Goal: Task Accomplishment & Management: Use online tool/utility

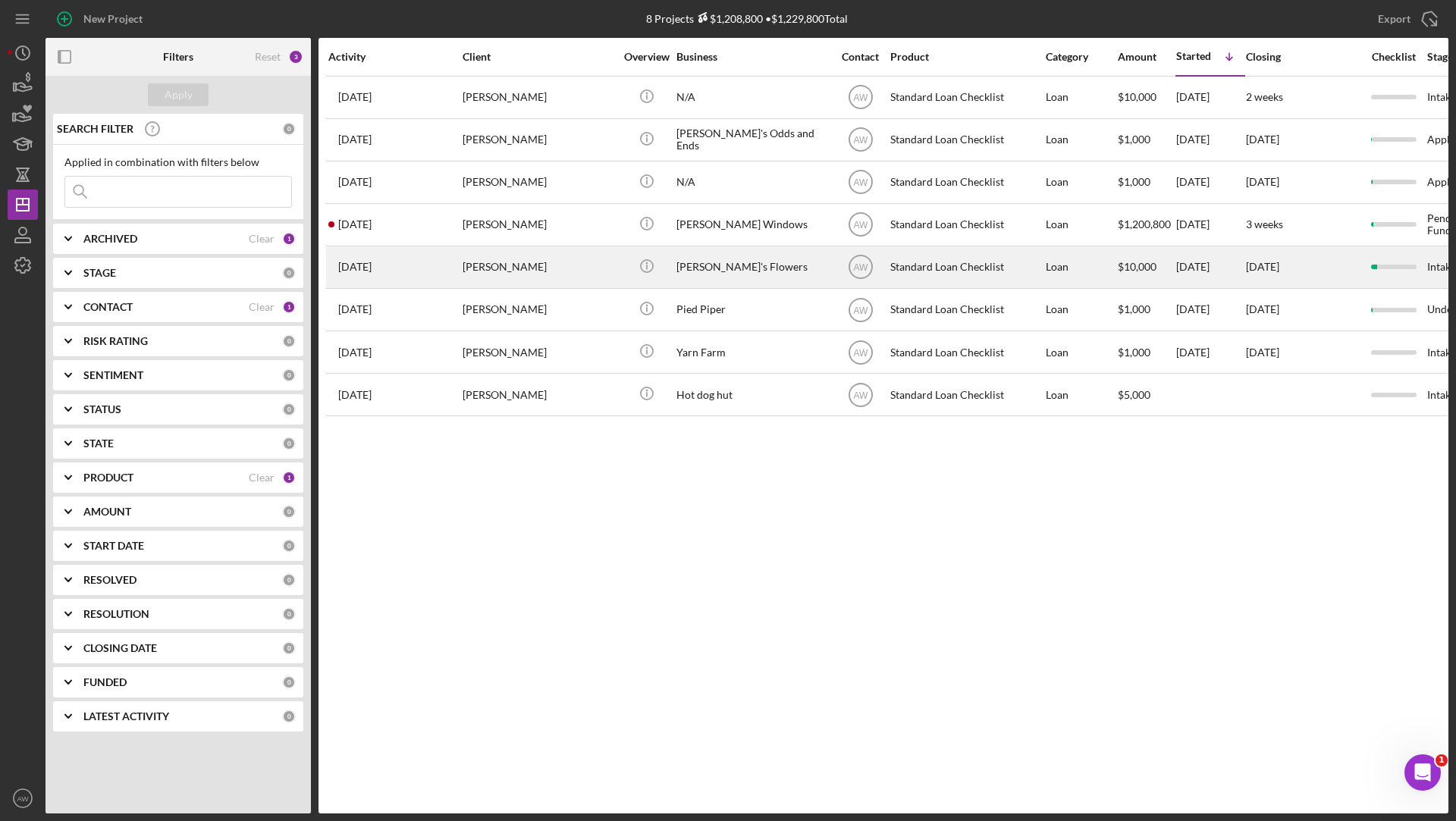
click at [522, 264] on div "[PERSON_NAME]" at bounding box center [538, 267] width 152 height 40
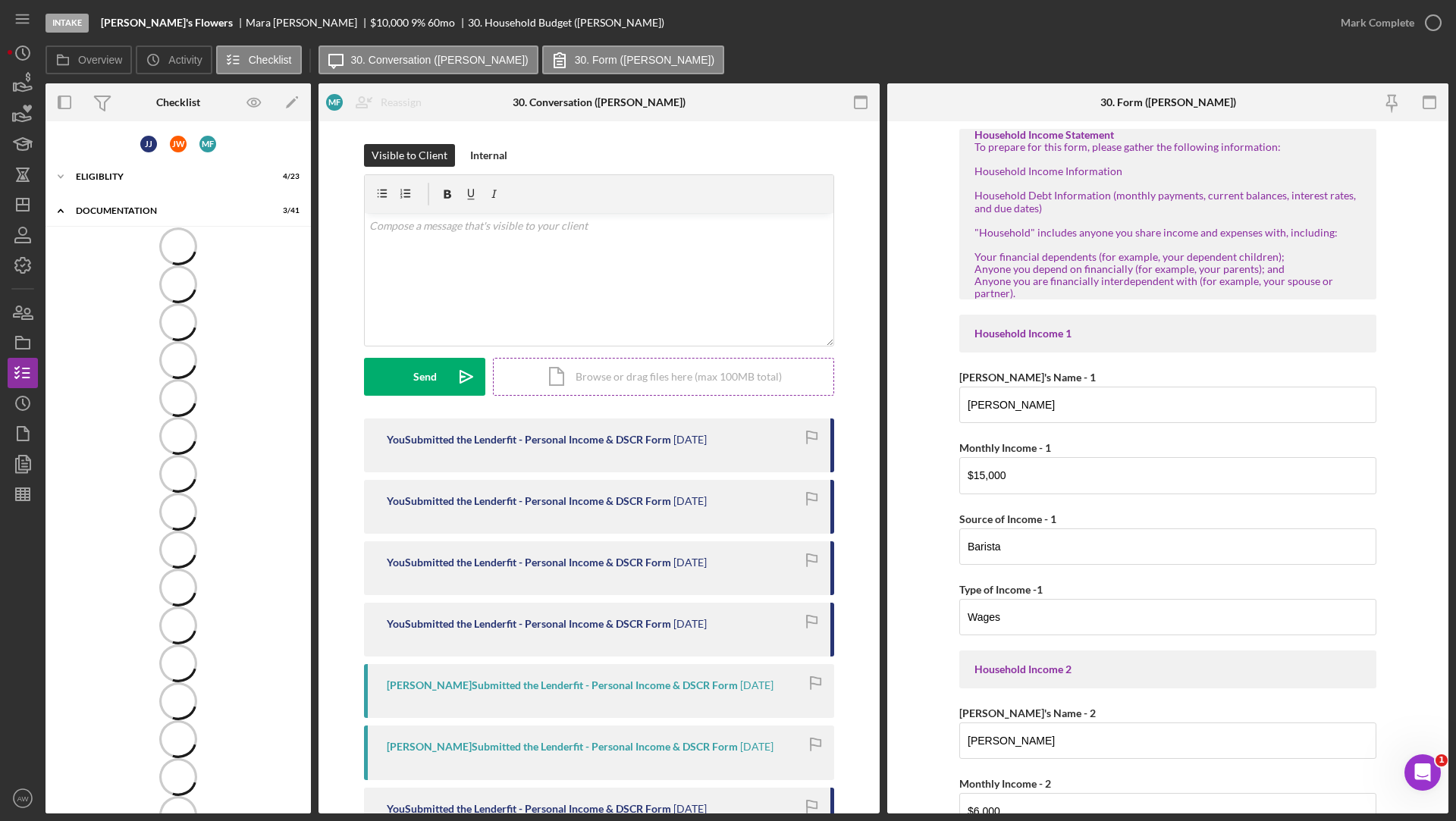
click at [524, 378] on div "Icon/Document Browse or drag files here (max 100MB total) Tap to choose files o…" at bounding box center [664, 376] width 341 height 38
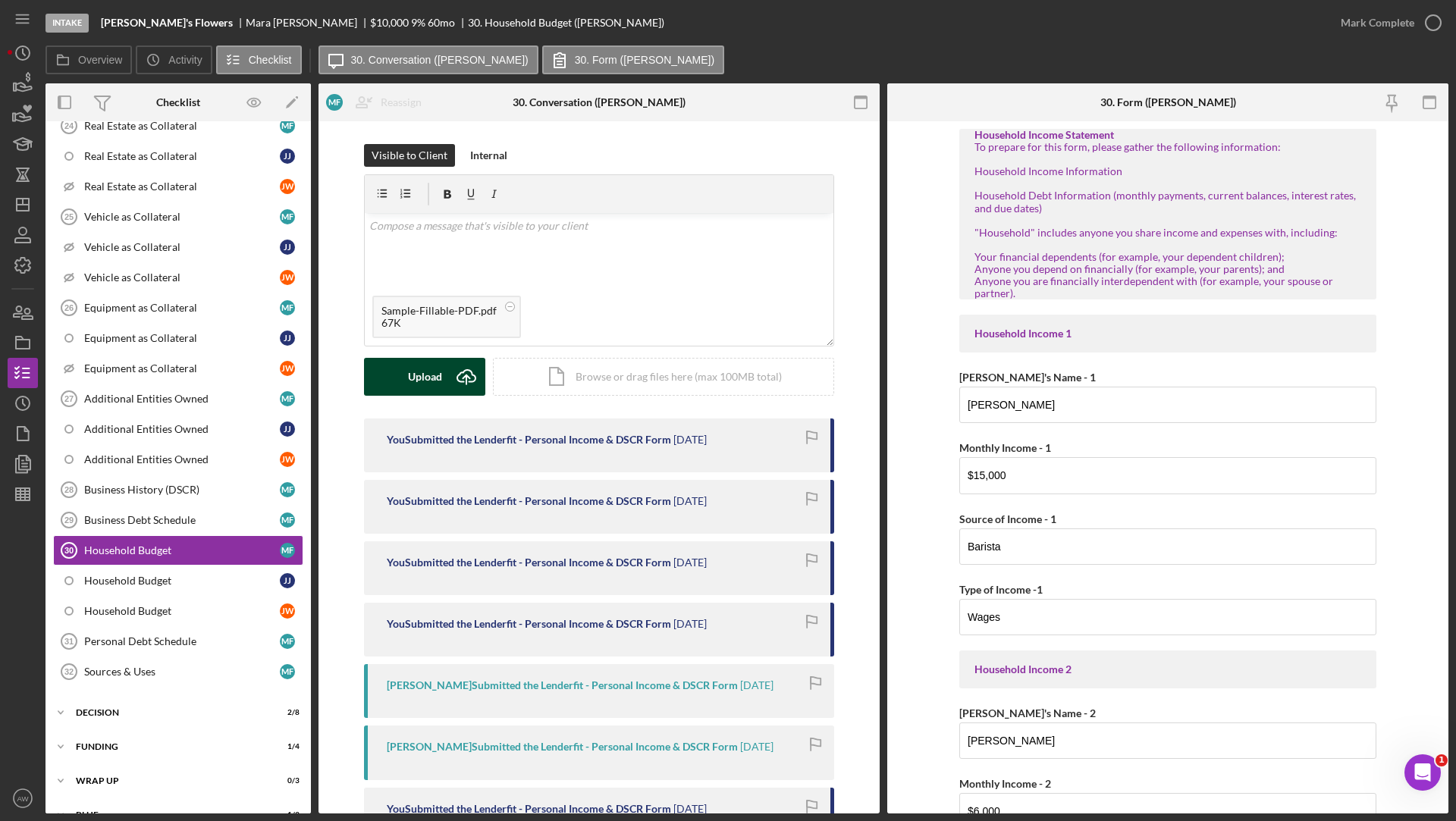
scroll to position [787, 0]
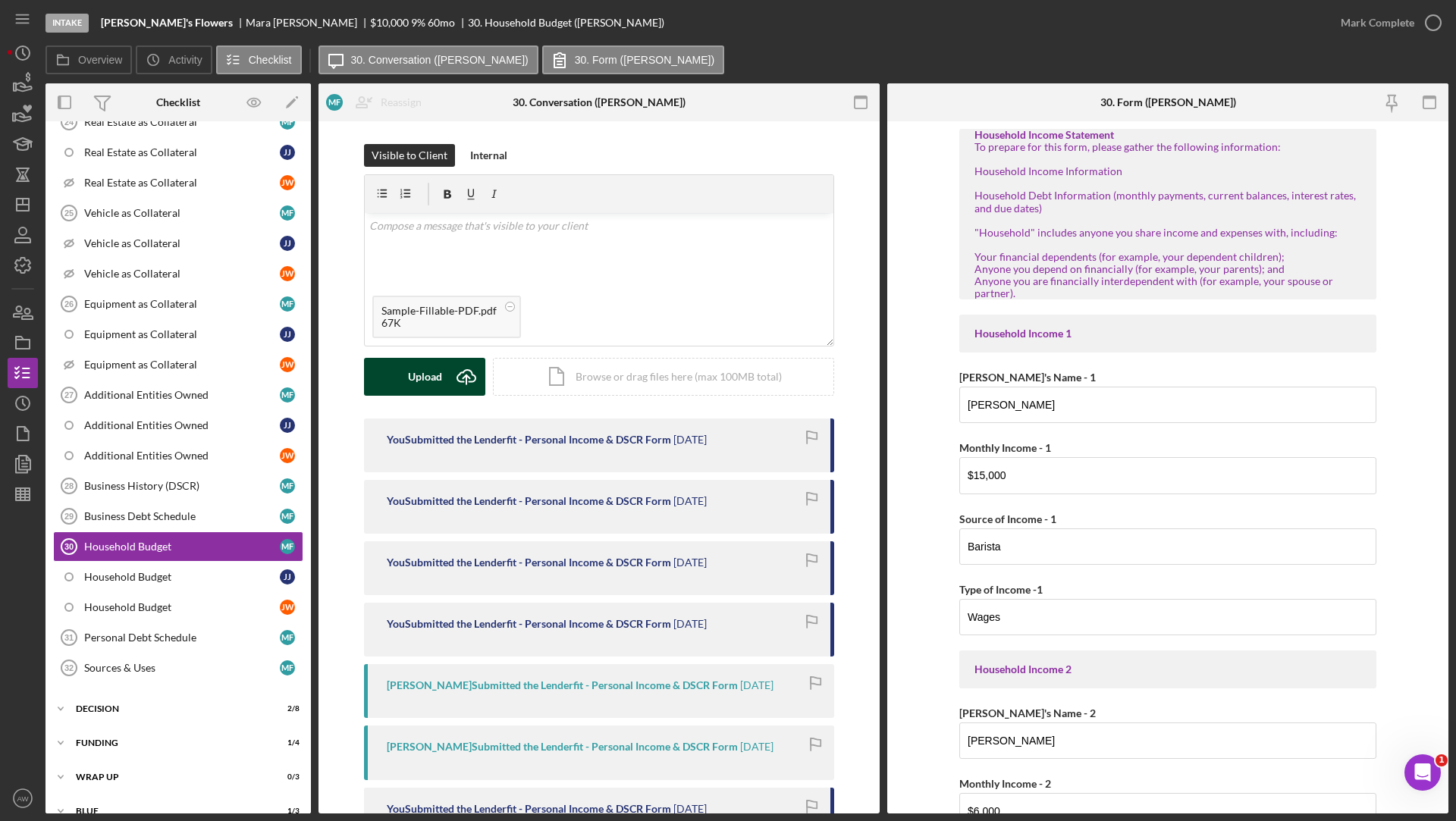
click at [421, 376] on div "Upload" at bounding box center [425, 376] width 34 height 38
